Goal: Check status: Check status

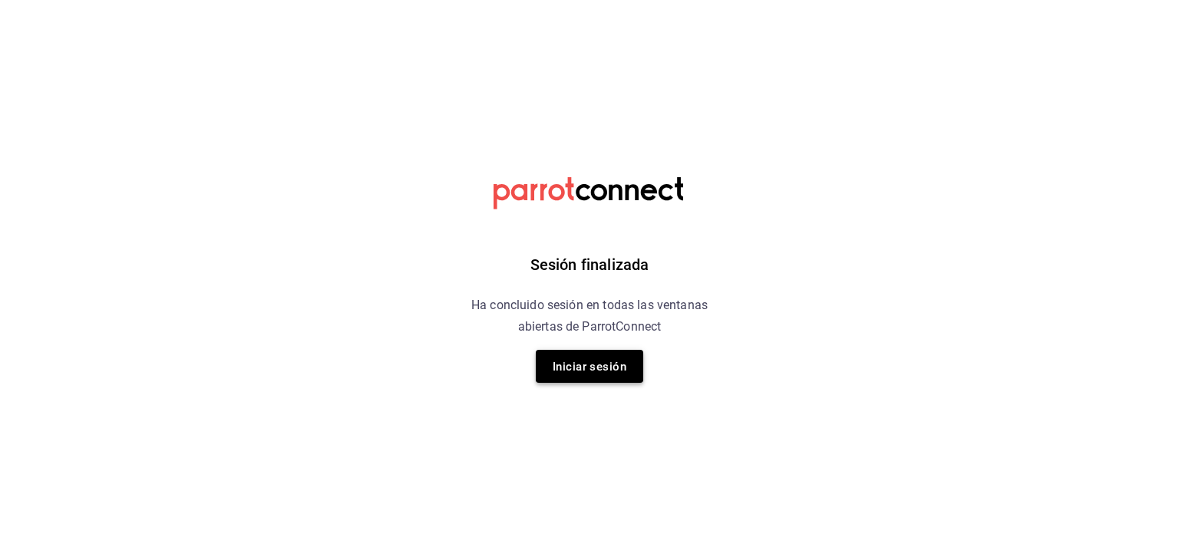
click at [608, 378] on button "Iniciar sesión" at bounding box center [589, 366] width 107 height 33
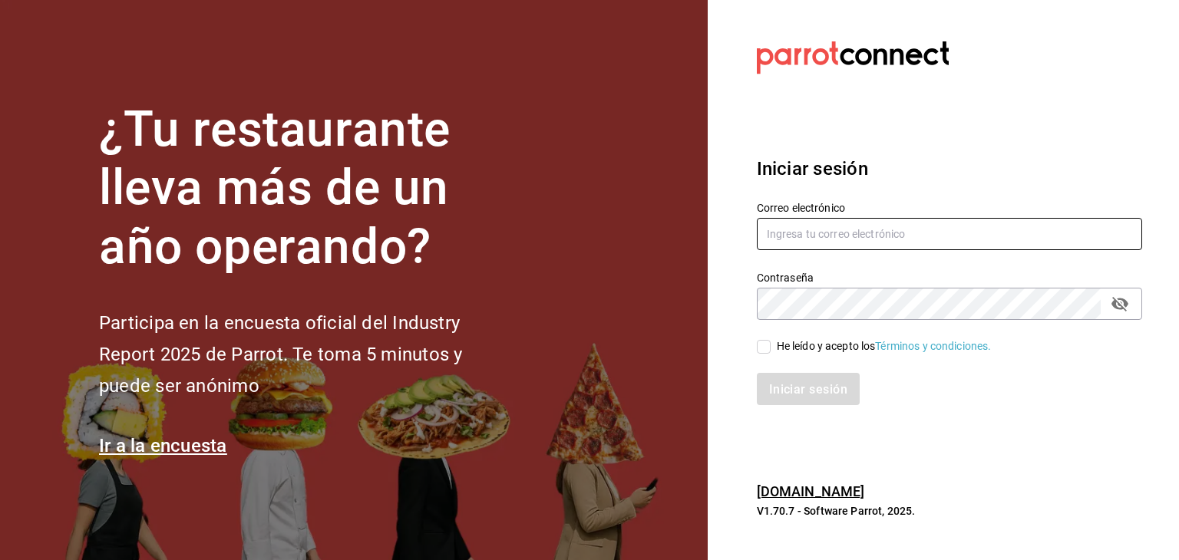
type input "[EMAIL_ADDRESS][DOMAIN_NAME]"
click at [764, 351] on input "He leído y acepto los Términos y condiciones." at bounding box center [764, 347] width 14 height 14
checkbox input "true"
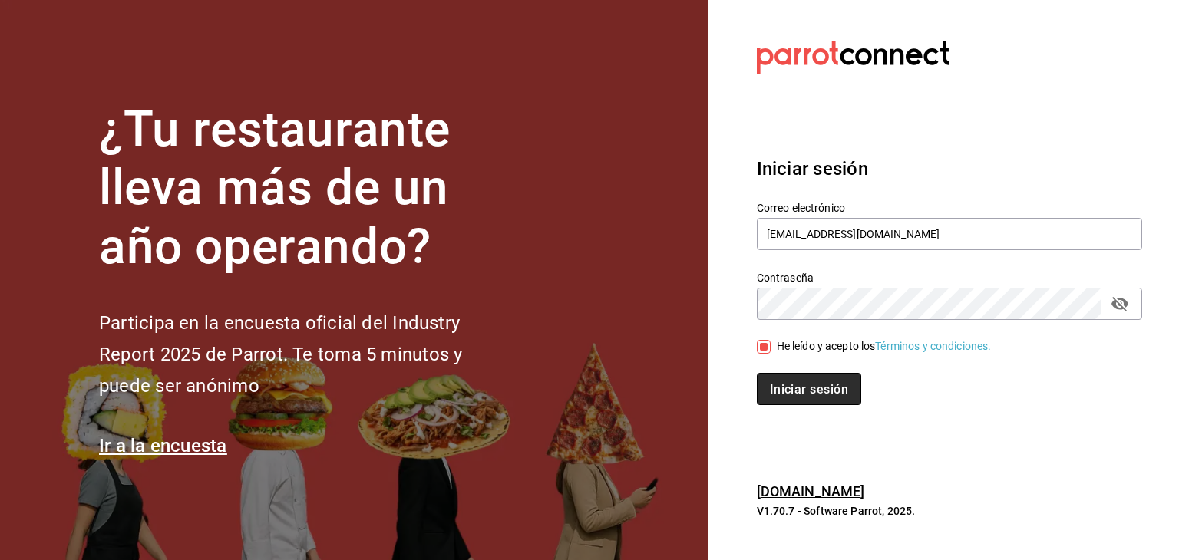
click at [790, 378] on button "Iniciar sesión" at bounding box center [809, 389] width 104 height 32
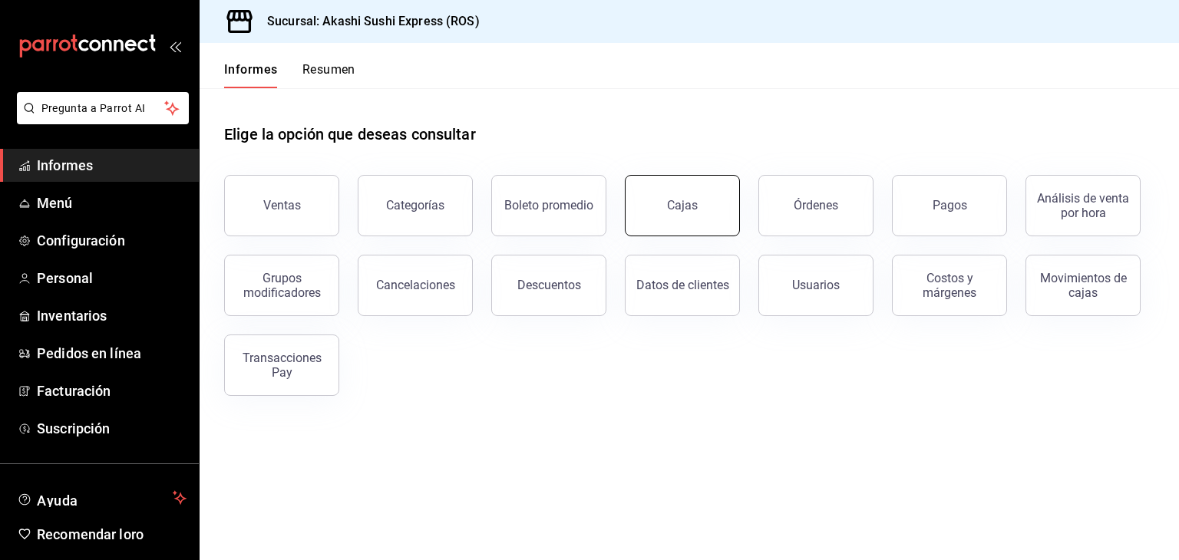
click at [705, 221] on link "Cajas" at bounding box center [682, 205] width 115 height 61
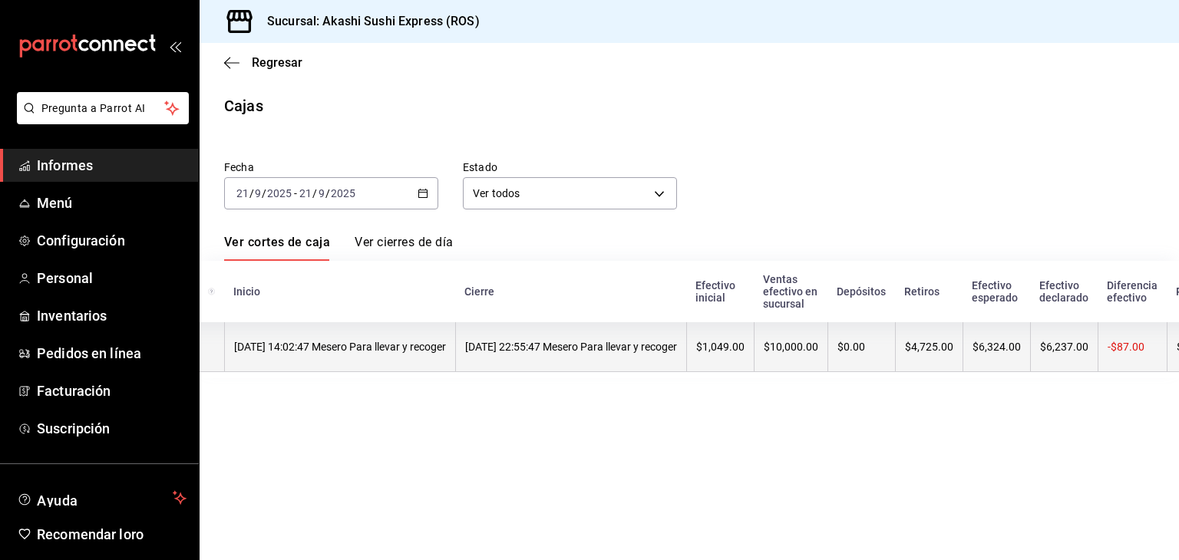
scroll to position [0, 129]
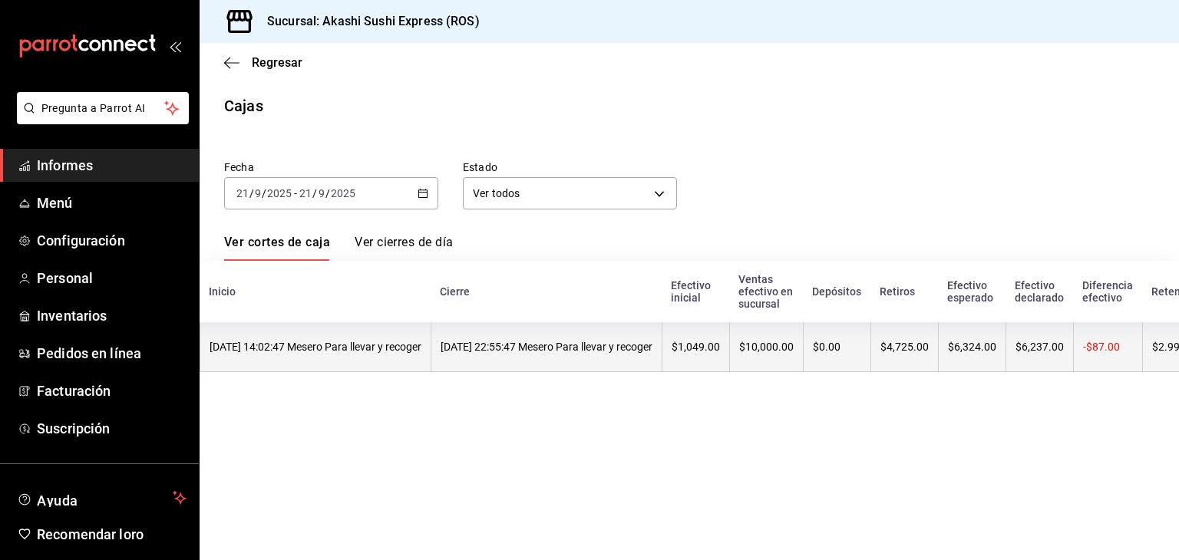
click at [794, 345] on font "$10,000.00" at bounding box center [766, 347] width 54 height 12
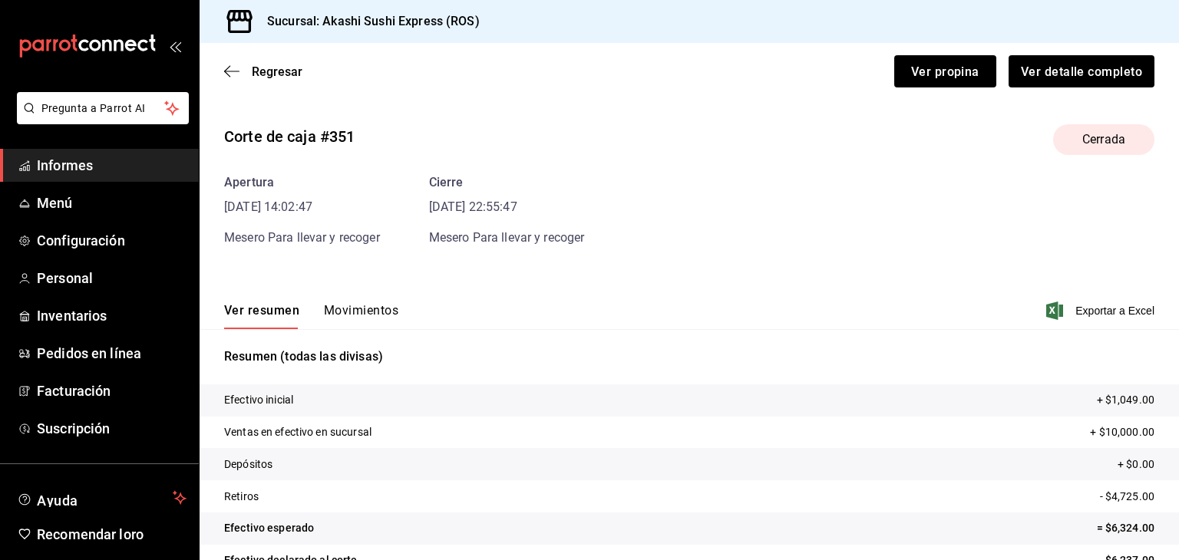
scroll to position [68, 0]
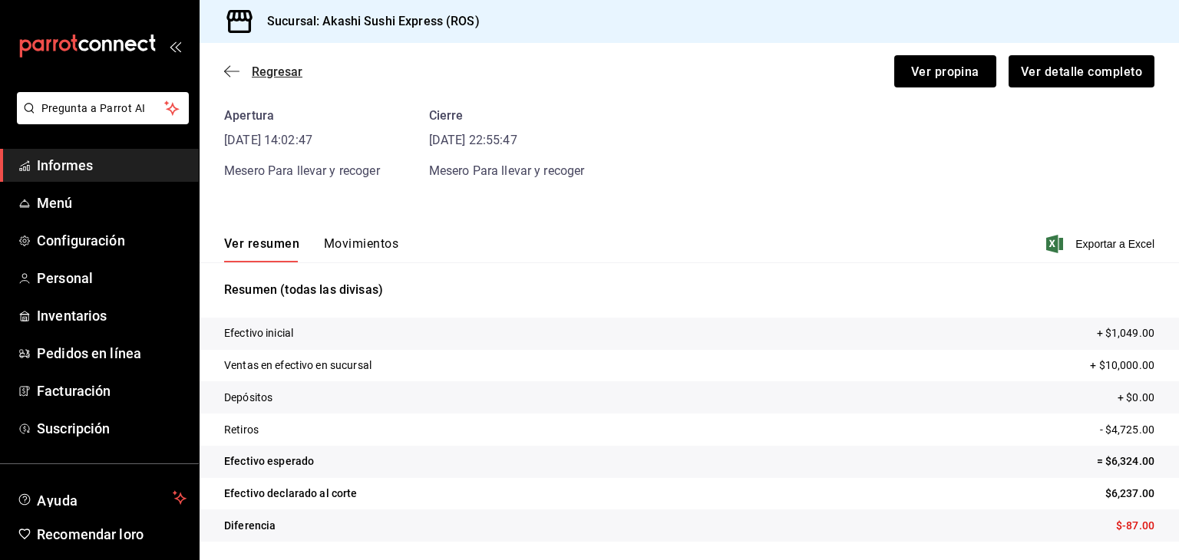
click at [279, 68] on font "Regresar" at bounding box center [277, 71] width 51 height 15
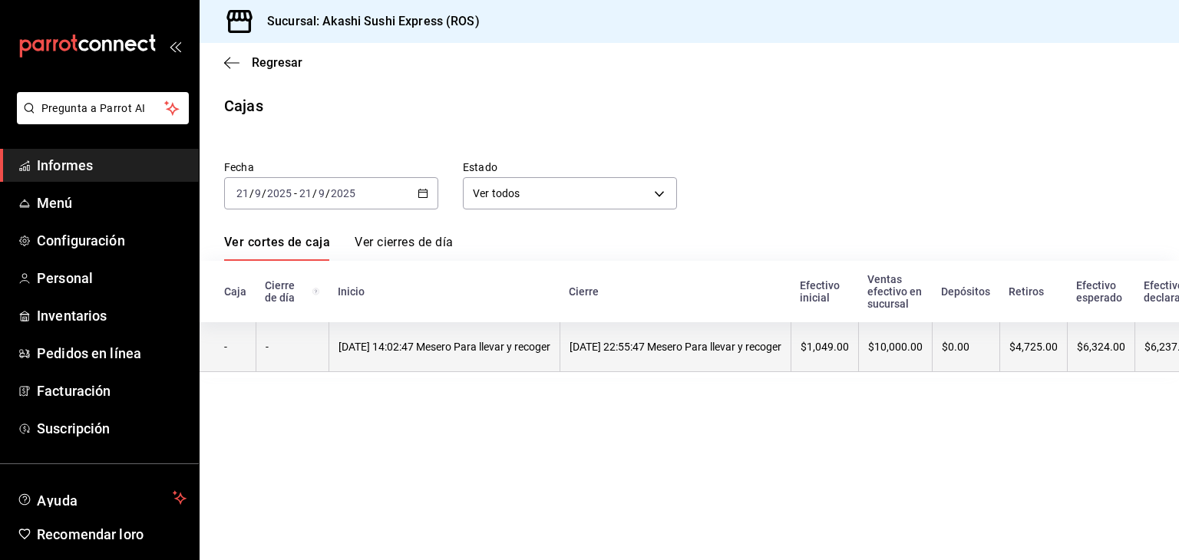
click at [430, 342] on font "21/09/2025 14:02:47 Mesero Para llevar y recoger" at bounding box center [444, 347] width 212 height 12
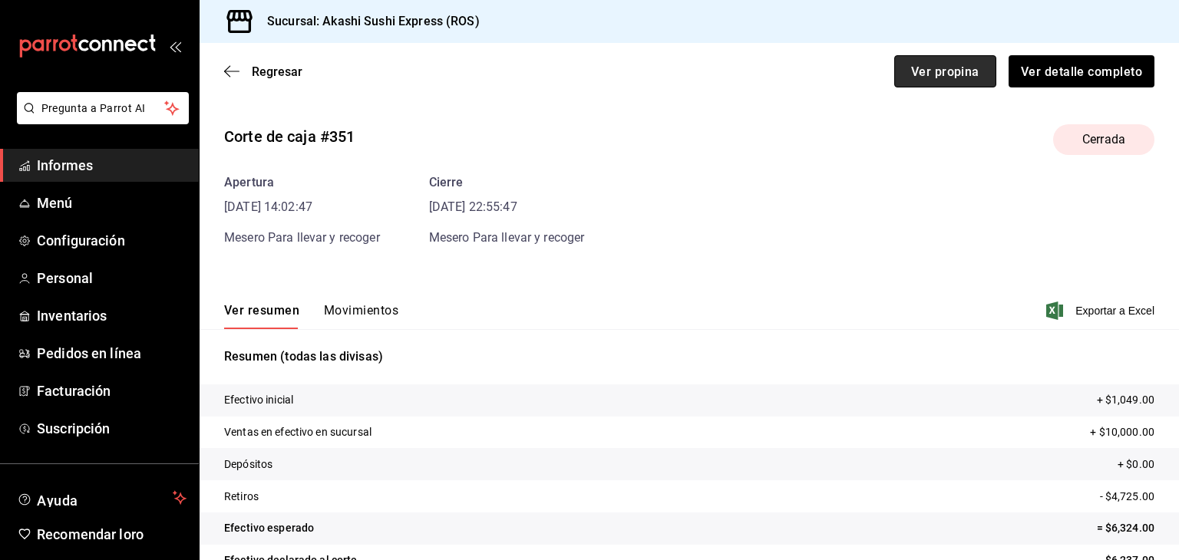
click at [914, 84] on button "Ver propina" at bounding box center [945, 71] width 102 height 32
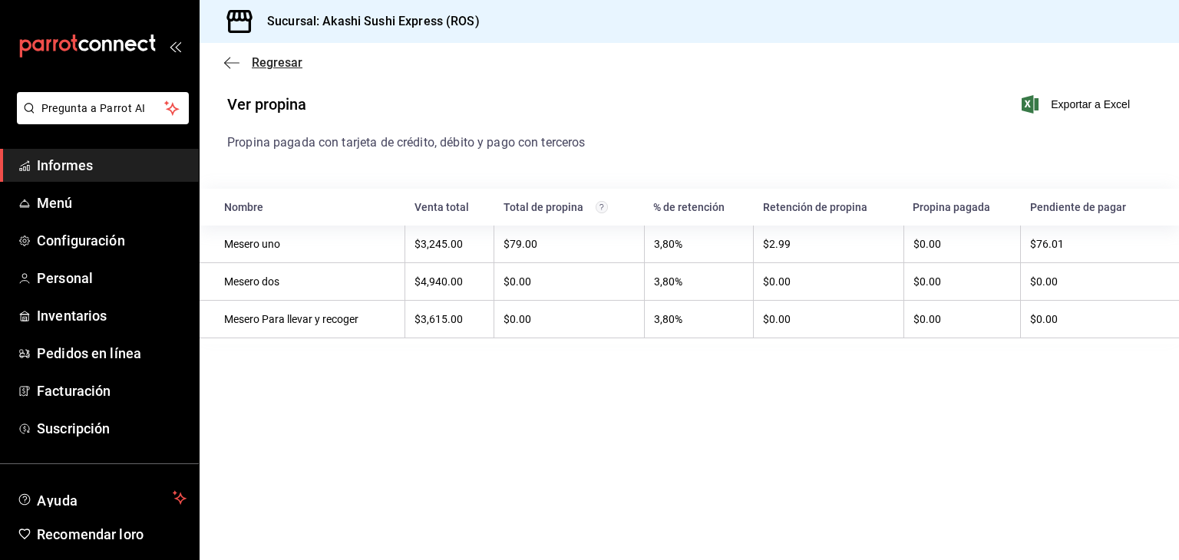
click at [282, 61] on font "Regresar" at bounding box center [277, 62] width 51 height 15
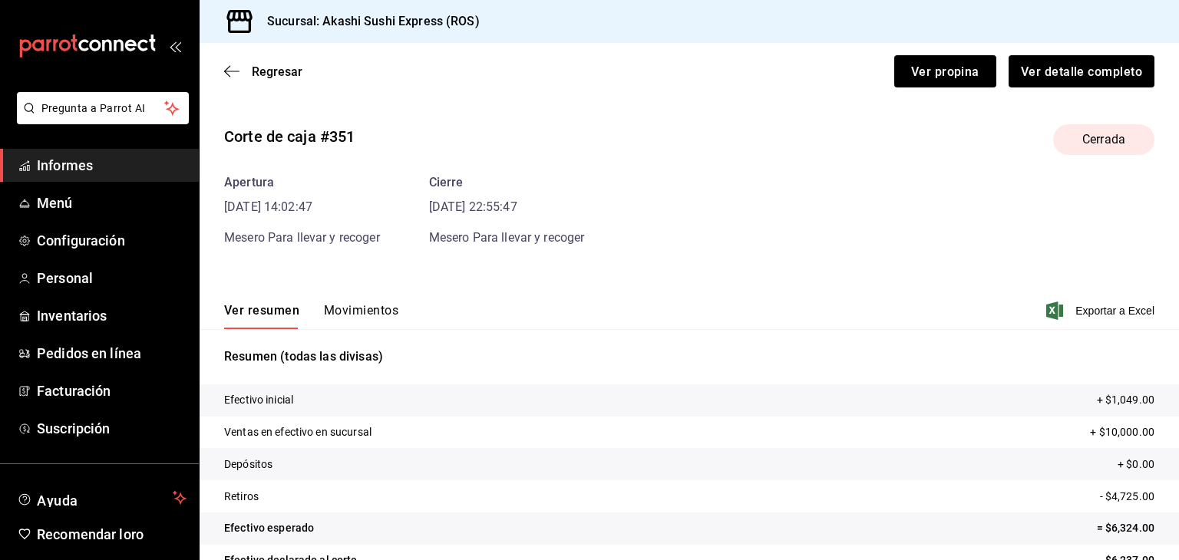
click at [359, 305] on font "Movimientos" at bounding box center [361, 310] width 74 height 15
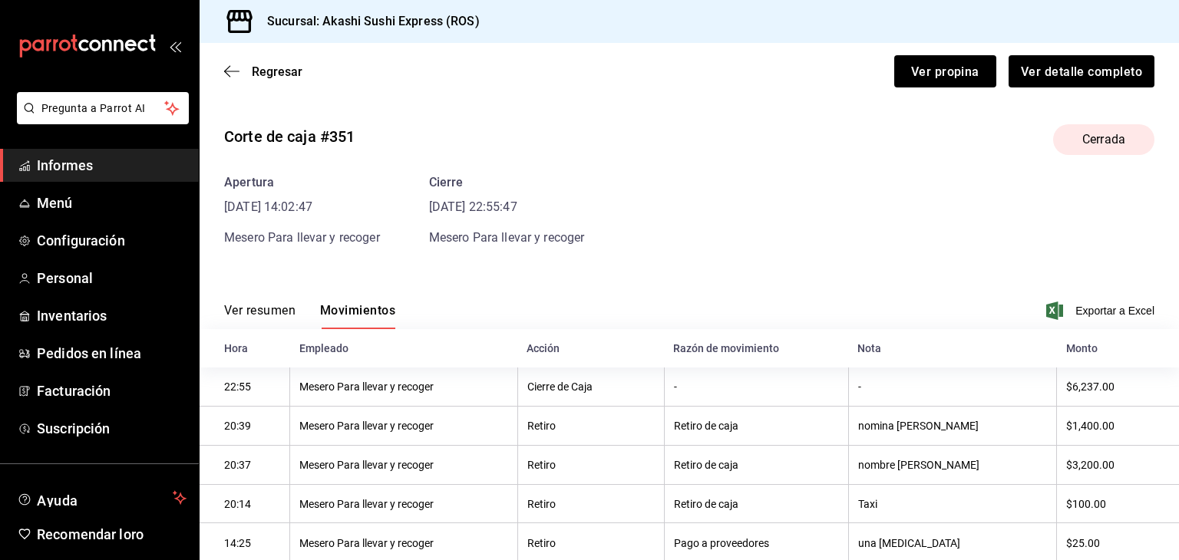
scroll to position [84, 0]
